Goal: Task Accomplishment & Management: Use online tool/utility

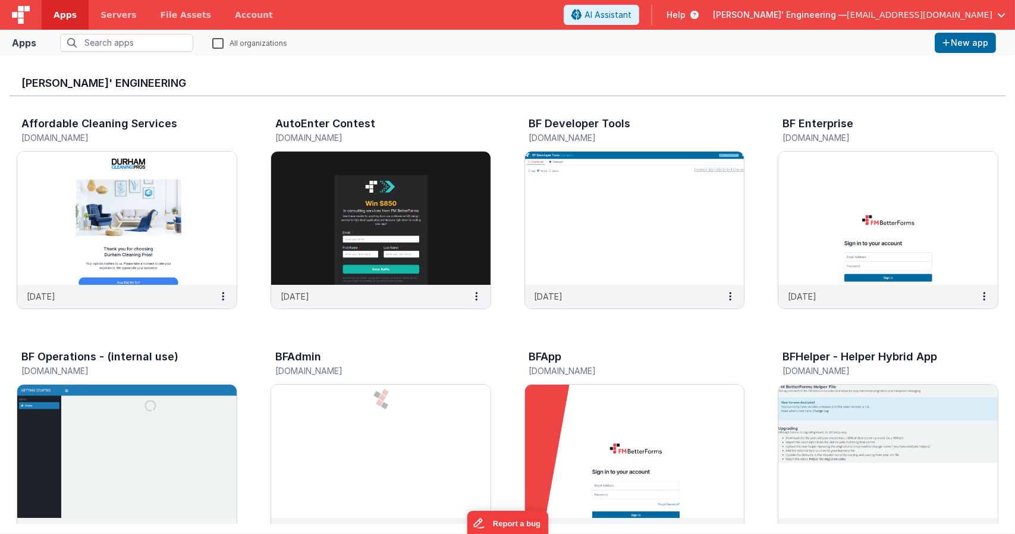
click at [477, 27] on header "Apps Servers File Assets Account Some FUTURE Slot AI Assistant Help [PERSON_NAM…" at bounding box center [507, 15] width 1015 height 30
click at [884, 41] on fieldset "All organizations" at bounding box center [485, 43] width 889 height 18
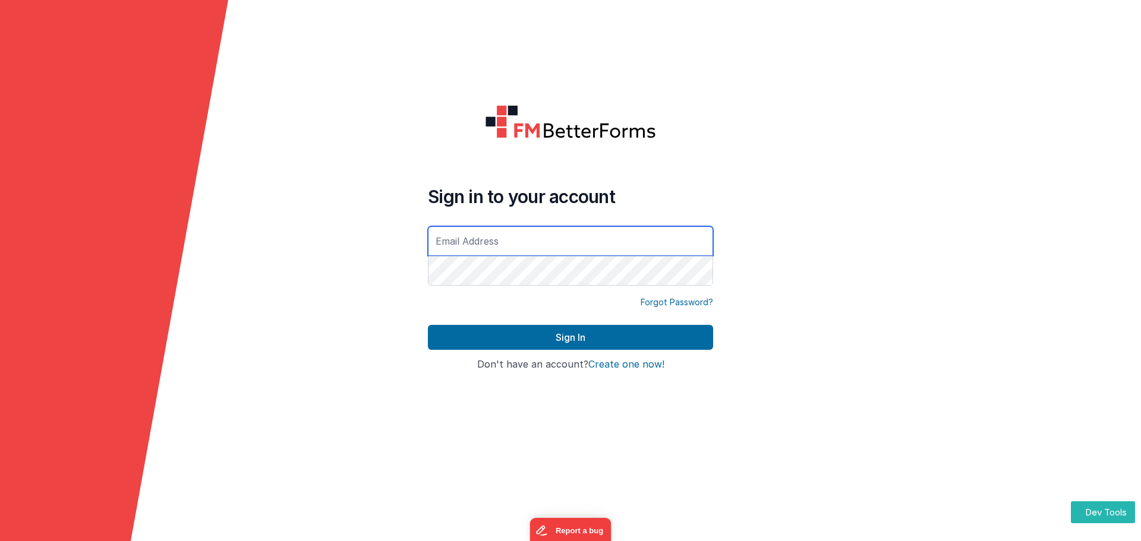
type input "michaelzeliznak+3@gmail.com"
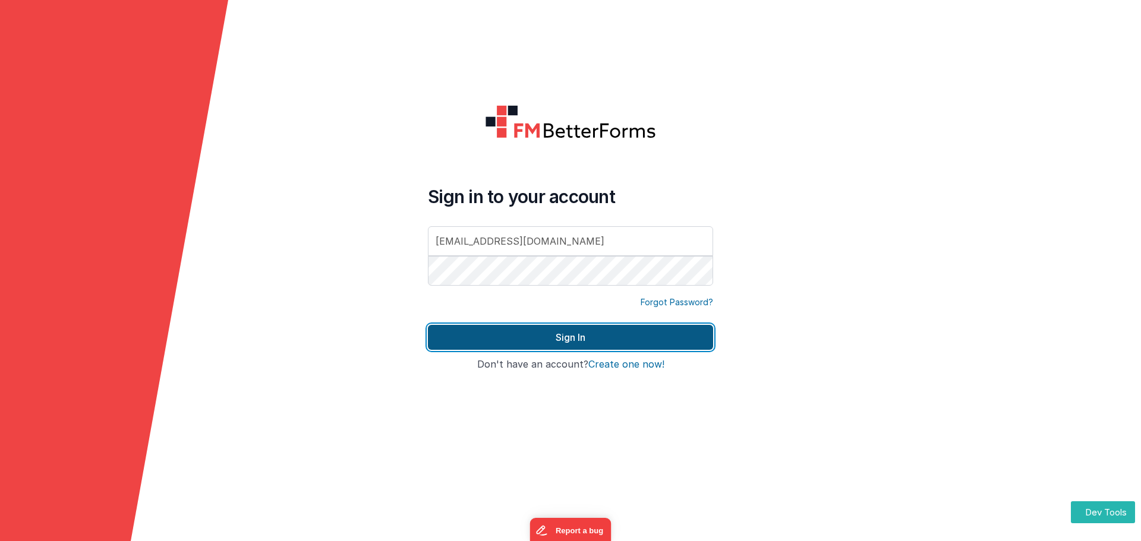
click at [534, 335] on button "Sign In" at bounding box center [570, 337] width 285 height 25
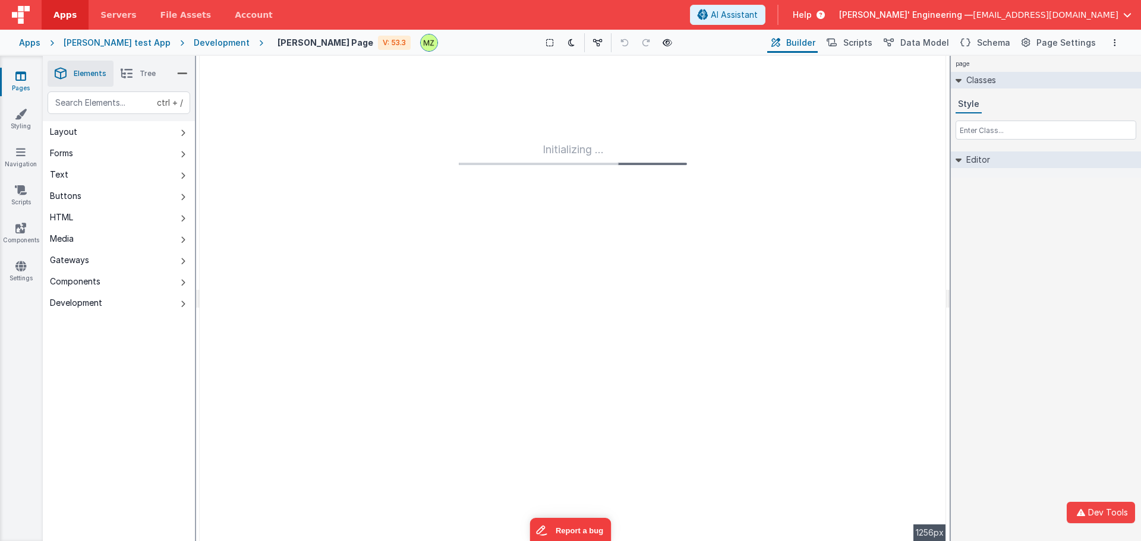
drag, startPoint x: 197, startPoint y: 301, endPoint x: 119, endPoint y: 299, distance: 77.9
click at [119, 299] on html "Dev Tools Apps Servers File Assets Account Some FUTURE Slot AI Assistant Help D…" at bounding box center [570, 270] width 1141 height 541
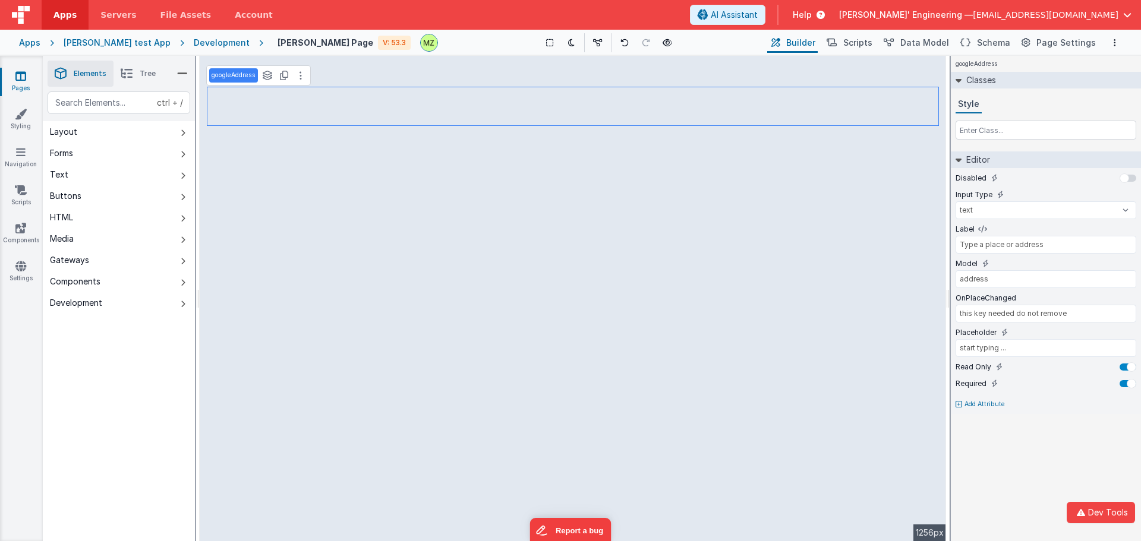
type input "Email"
type input "email"
select select "email"
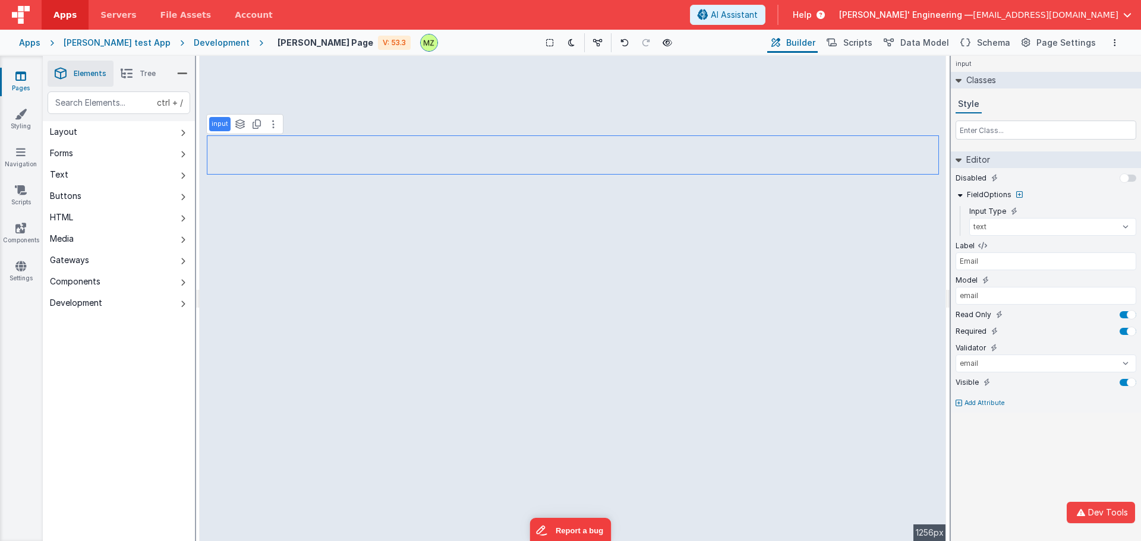
click at [194, 46] on div "Development" at bounding box center [222, 43] width 56 height 12
